Goal: Information Seeking & Learning: Compare options

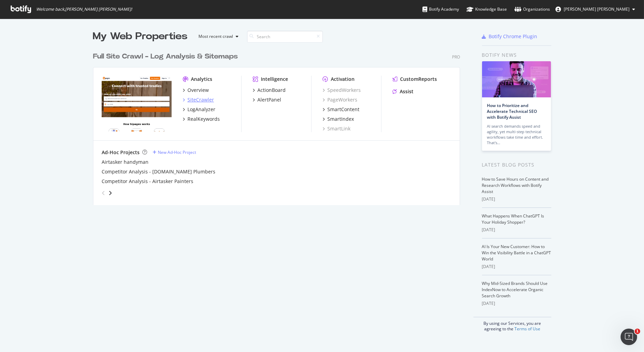
click at [198, 100] on div "SiteCrawler" at bounding box center [200, 99] width 27 height 7
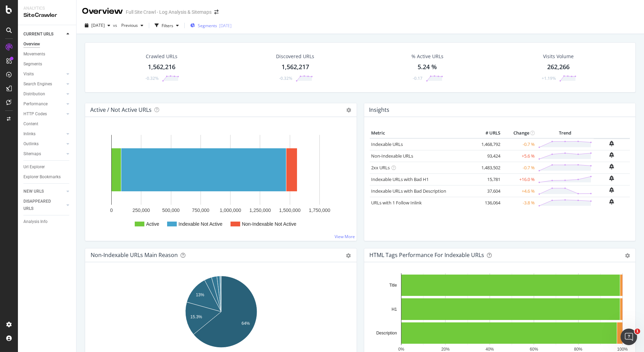
click at [217, 23] on span "Segments" at bounding box center [207, 26] width 19 height 6
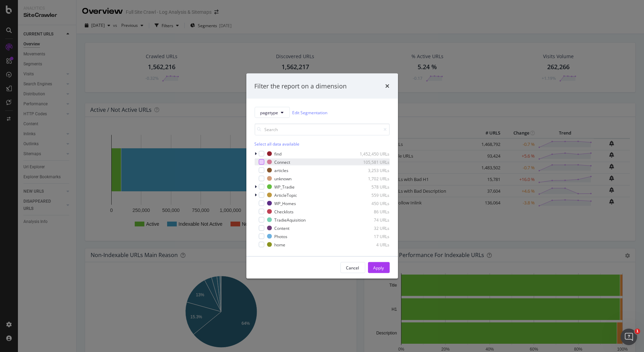
click at [260, 163] on div "modal" at bounding box center [262, 162] width 6 height 6
click at [382, 267] on div "Apply" at bounding box center [378, 268] width 11 height 6
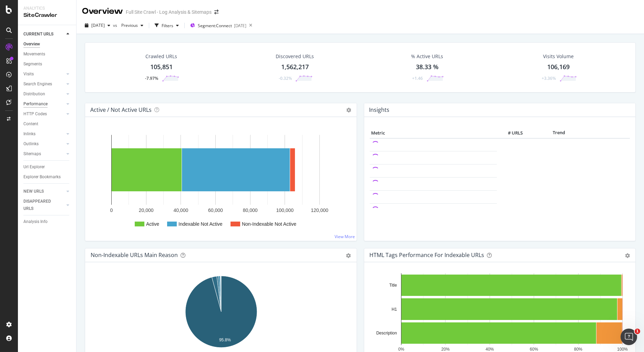
click at [33, 105] on div "Performance" at bounding box center [35, 104] width 24 height 7
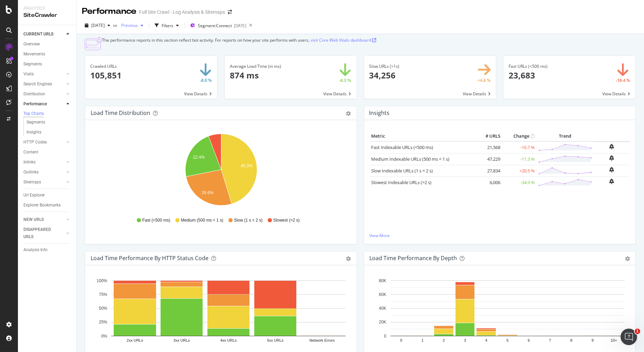
click at [143, 25] on icon "button" at bounding box center [142, 25] width 3 height 4
click at [148, 83] on div "[DATE]" at bounding box center [152, 85] width 37 height 6
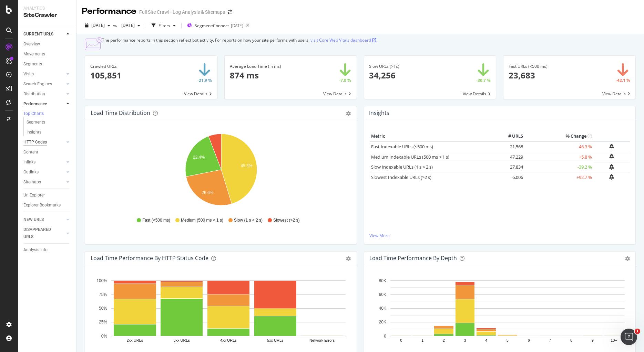
click at [31, 145] on div "HTTP Codes" at bounding box center [34, 142] width 23 height 7
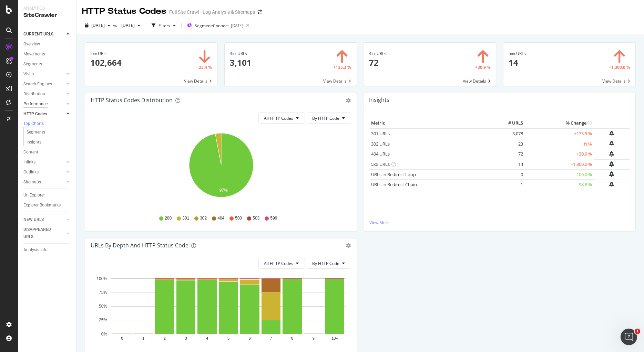
click at [36, 105] on div "Performance" at bounding box center [35, 104] width 24 height 7
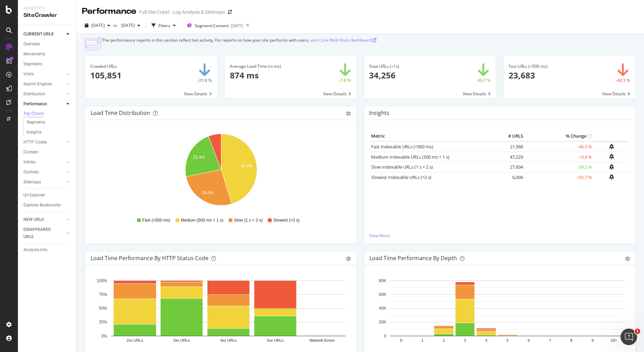
click at [244, 78] on span at bounding box center [291, 77] width 132 height 43
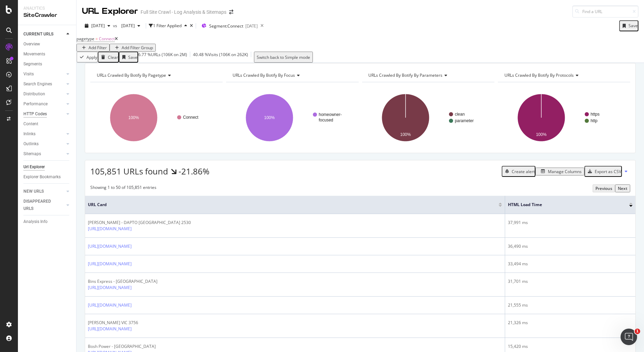
click at [34, 114] on div "HTTP Codes" at bounding box center [34, 114] width 23 height 7
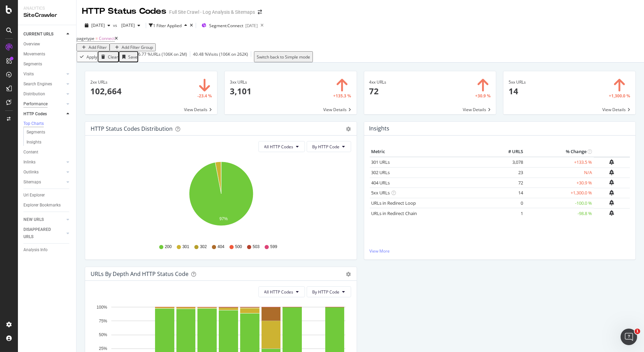
click at [28, 102] on div "Performance" at bounding box center [35, 104] width 24 height 7
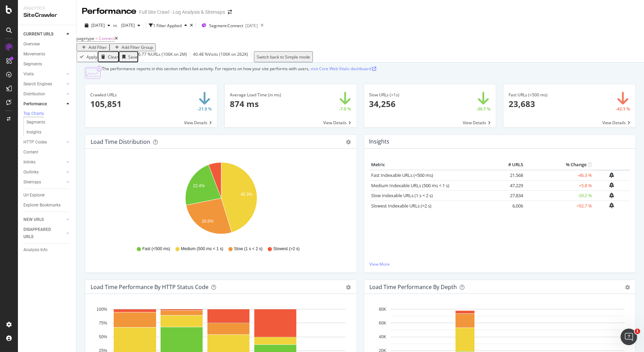
click at [340, 24] on div "[DATE] vs [DATE] 1 Filter Applied Segment: Connect [DATE]" at bounding box center [359, 27] width 567 height 14
click at [243, 26] on span "Segment: Connect" at bounding box center [226, 26] width 34 height 6
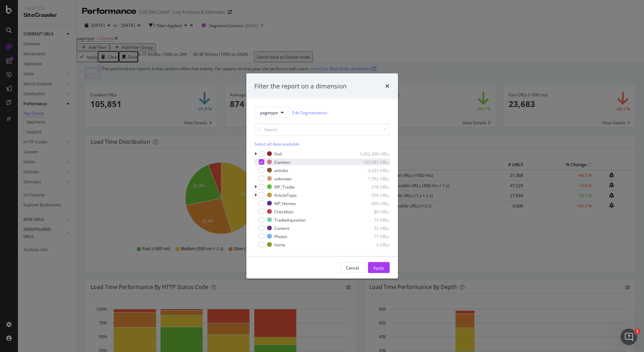
click at [259, 163] on div "modal" at bounding box center [262, 162] width 6 height 6
click at [262, 155] on div "modal" at bounding box center [262, 154] width 6 height 6
click at [262, 155] on icon "modal" at bounding box center [261, 153] width 3 height 3
click at [257, 154] on div "modal" at bounding box center [257, 154] width 4 height 7
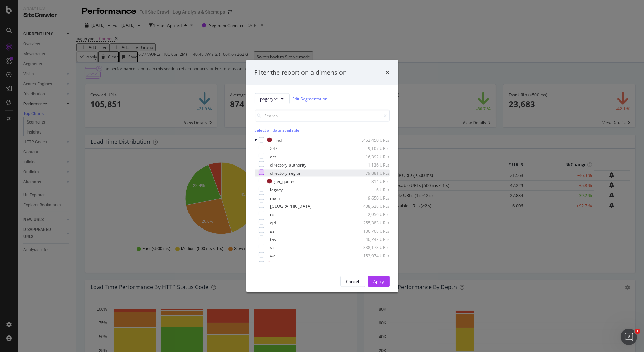
click at [264, 174] on div "modal" at bounding box center [262, 173] width 6 height 6
click at [382, 280] on div "Apply" at bounding box center [378, 282] width 11 height 6
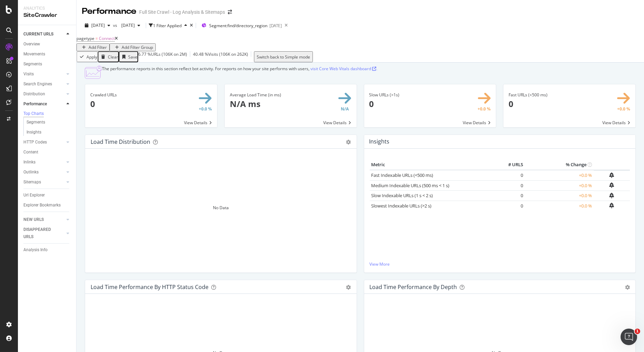
click at [118, 41] on icon at bounding box center [116, 39] width 3 height 4
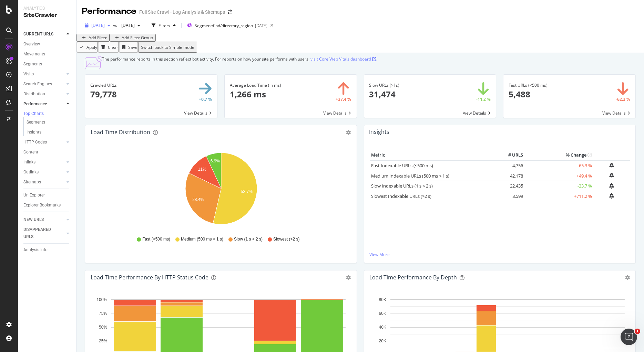
click at [113, 27] on div "button" at bounding box center [109, 25] width 8 height 4
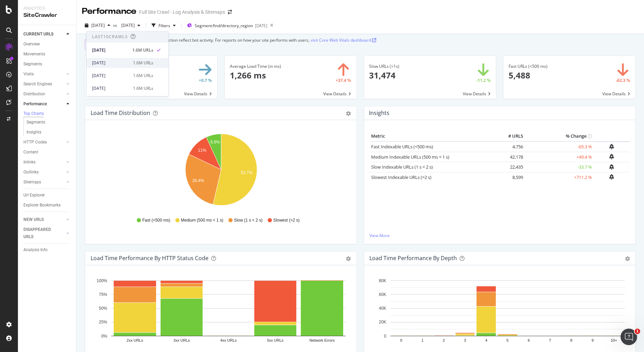
click at [115, 63] on div "[DATE]" at bounding box center [110, 63] width 37 height 6
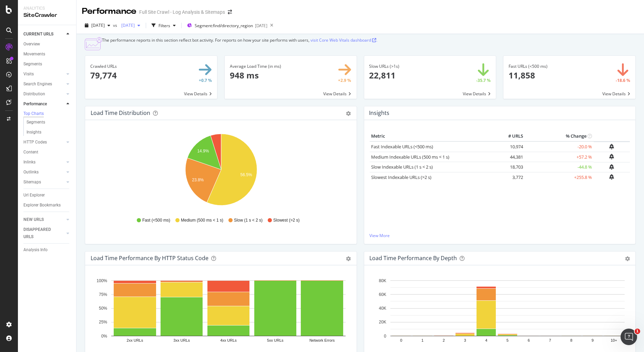
click at [143, 24] on div "button" at bounding box center [139, 25] width 8 height 4
click at [146, 82] on div "[DATE]" at bounding box center [152, 83] width 37 height 6
